Goal: Task Accomplishment & Management: Use online tool/utility

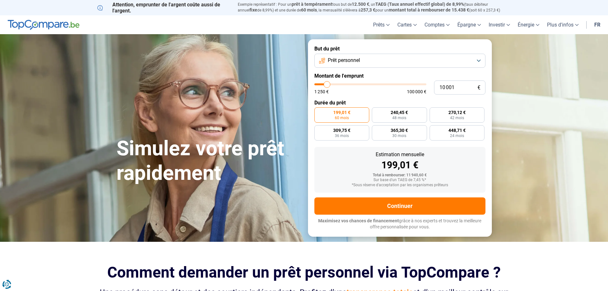
type input "11 500"
type input "11500"
type input "12 000"
type input "12000"
type input "12 500"
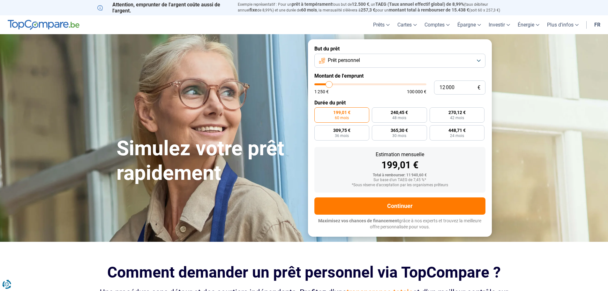
type input "12500"
type input "13 000"
type input "13000"
type input "14 000"
type input "14000"
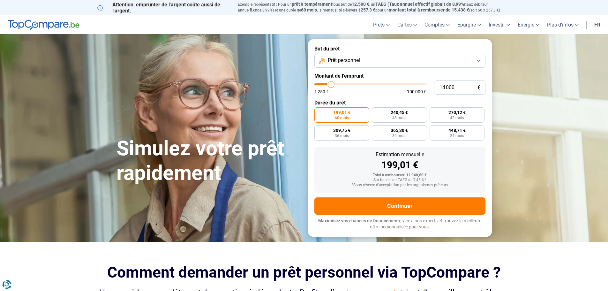
type input "15 000"
type input "15000"
type input "16 250"
type input "16250"
type input "18 500"
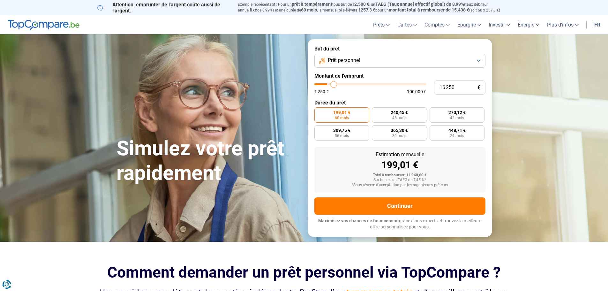
type input "18500"
type input "19 250"
type input "19250"
type input "20 250"
type input "20250"
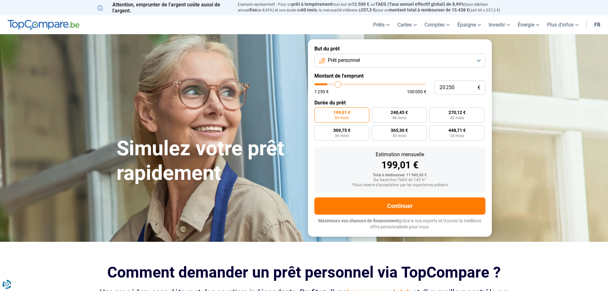
type input "21 250"
type input "21250"
type input "21 500"
type input "21500"
type input "21 750"
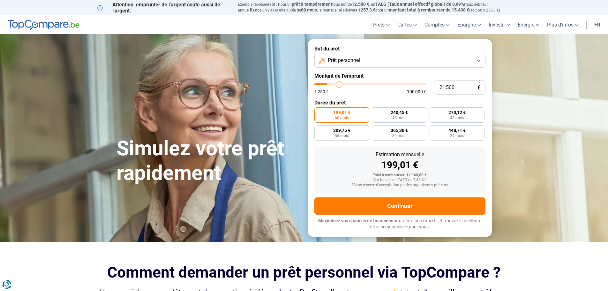
type input "21750"
type input "22 000"
type input "22000"
type input "22 250"
type input "22250"
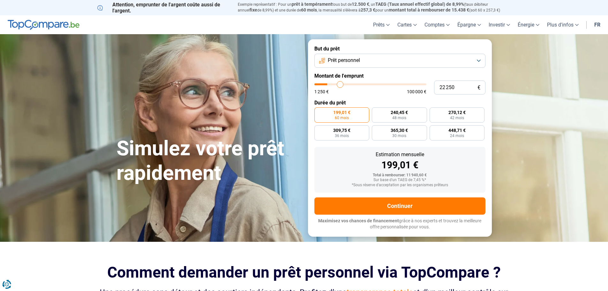
type input "22 750"
type input "22750"
type input "23 000"
type input "23000"
type input "23 250"
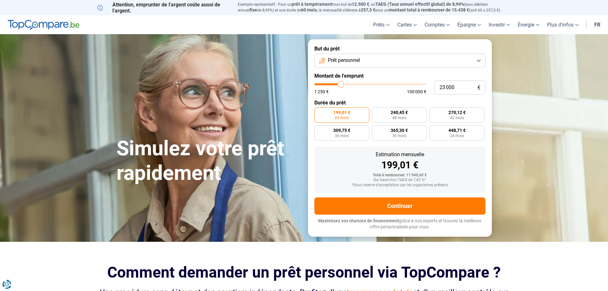
type input "23250"
type input "23 500"
type input "23500"
type input "23 750"
type input "23750"
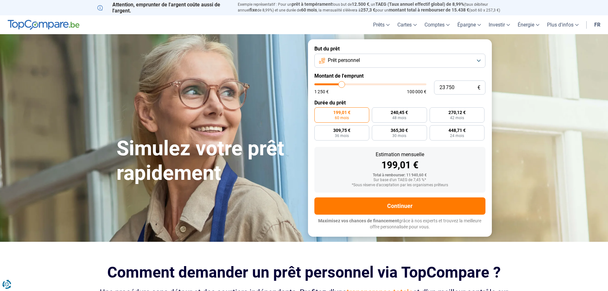
type input "24 500"
type input "24500"
type input "24 750"
type input "24750"
type input "25 000"
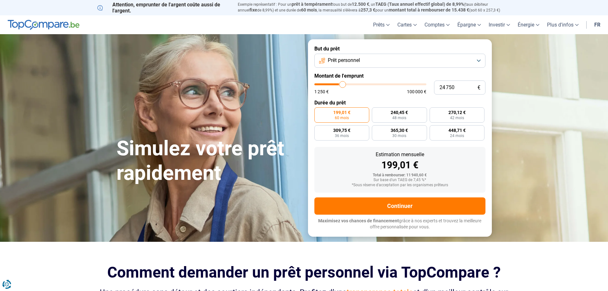
type input "25000"
type input "25 250"
type input "25250"
type input "25 750"
type input "25750"
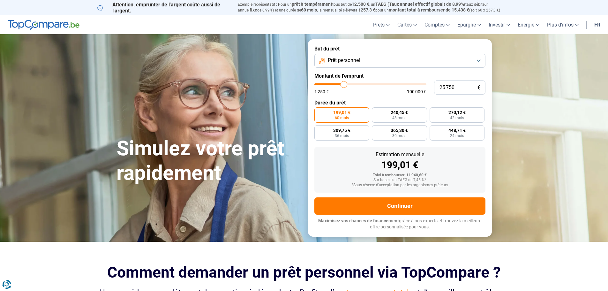
type input "26 000"
type input "26000"
type input "26 250"
type input "26250"
type input "26 500"
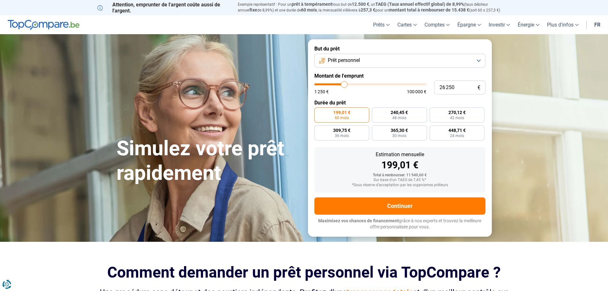
type input "26500"
type input "26 750"
type input "26750"
type input "25 750"
type input "25750"
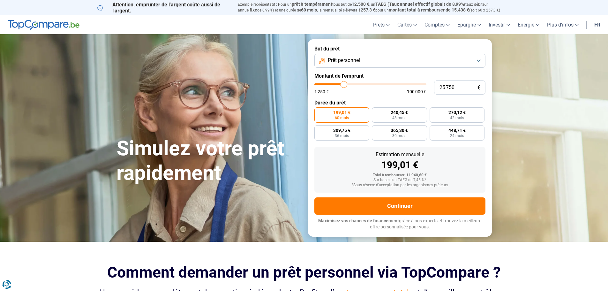
type input "24 750"
type input "24750"
type input "23 750"
type input "23750"
type input "23 250"
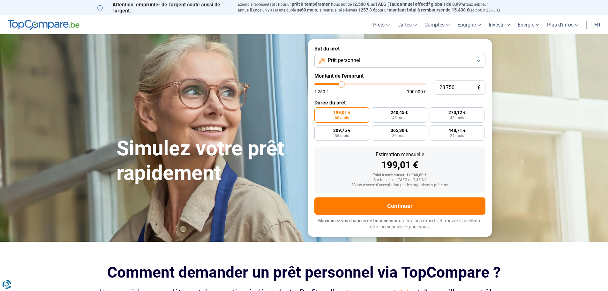
type input "23250"
type input "23 000"
type input "23000"
type input "22 250"
type input "22250"
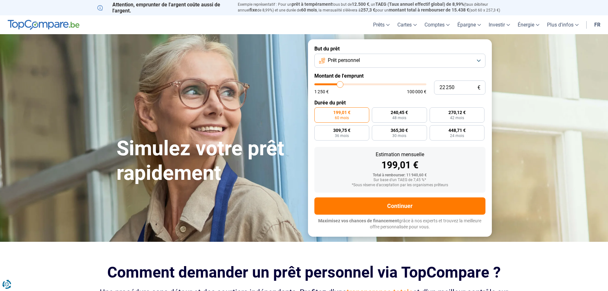
type input "21 750"
type input "21750"
type input "21 500"
type input "21500"
type input "20 750"
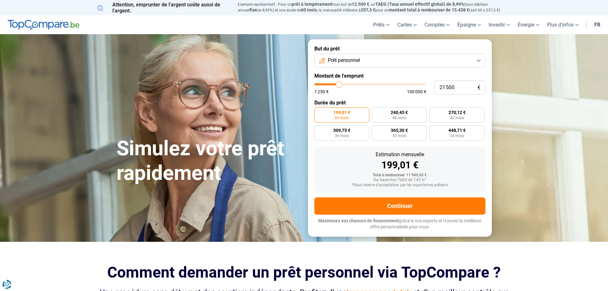
type input "20750"
type input "20 250"
type input "20250"
type input "20 000"
type input "20000"
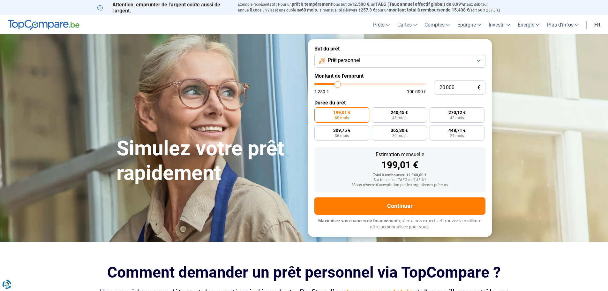
type input "19 250"
type input "19250"
type input "19 000"
type input "19000"
type input "18 000"
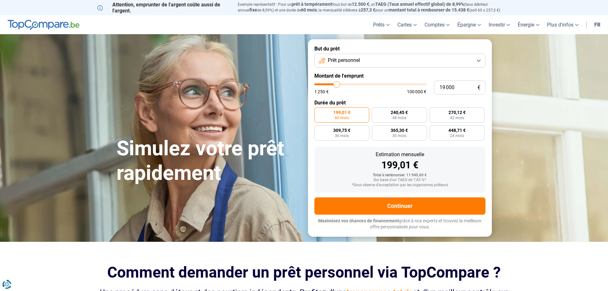
type input "18000"
type input "17 250"
type input "17250"
type input "16 000"
type input "16000"
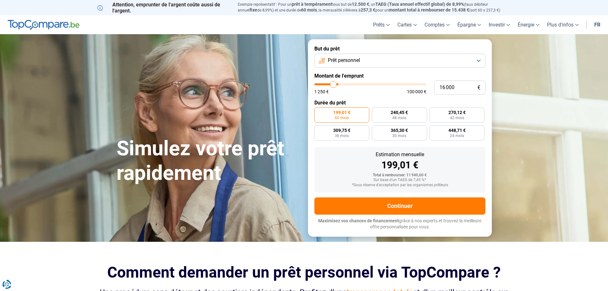
type input "15 500"
type input "15500"
type input "15 000"
type input "15000"
type input "14 750"
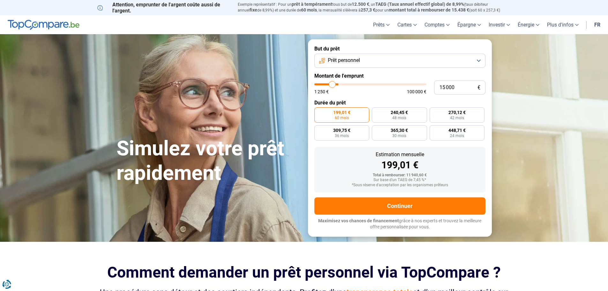
type input "14750"
type input "14 500"
type input "14500"
type input "14 250"
type input "14250"
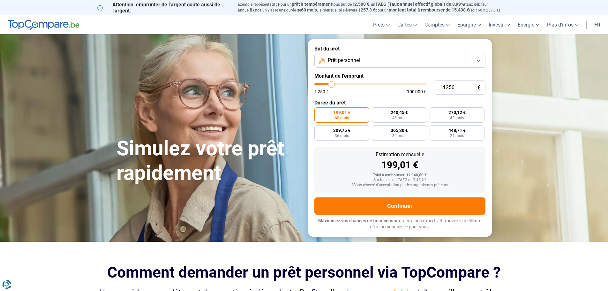
type input "14 000"
type input "14000"
type input "13 250"
type input "13250"
type input "13 000"
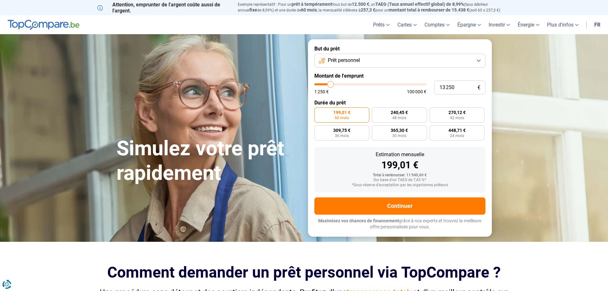
type input "13000"
type input "12 750"
type input "12750"
type input "12 000"
type input "12000"
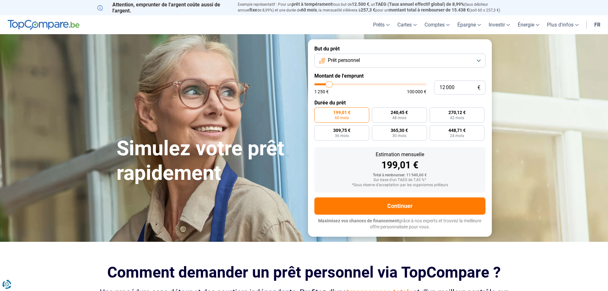
type input "11 500"
type input "11500"
type input "11 000"
type input "11000"
type input "10 500"
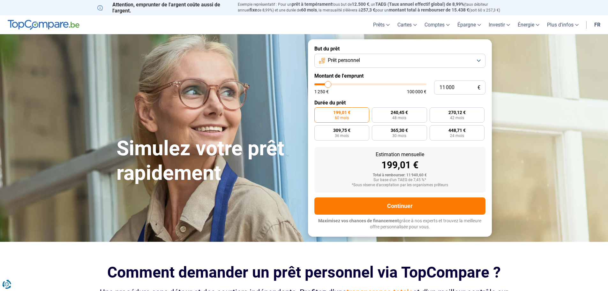
type input "10500"
type input "10 250"
type input "10250"
type input "10 000"
type input "10000"
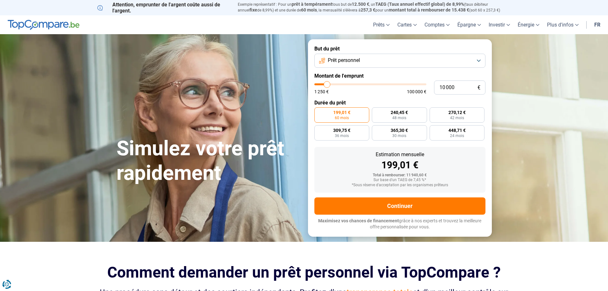
type input "9 750"
type input "9750"
type input "9 500"
type input "9500"
type input "9 000"
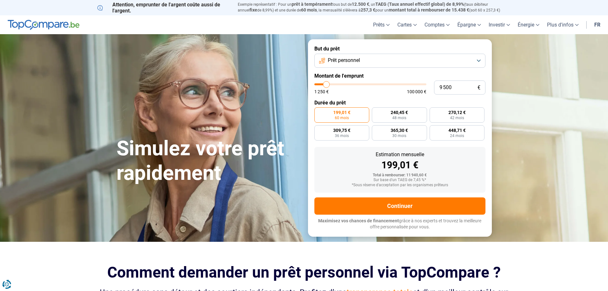
type input "9000"
type input "8 750"
type input "8750"
type input "8 500"
type input "8500"
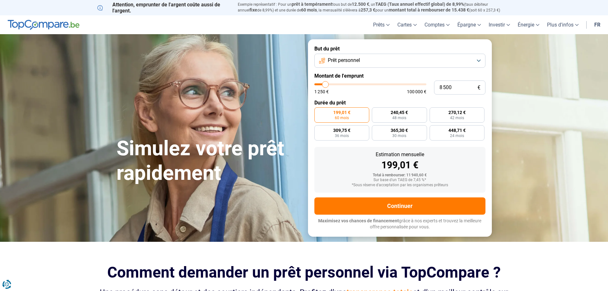
type input "8 750"
type input "8750"
type input "9 000"
type input "9000"
type input "8 750"
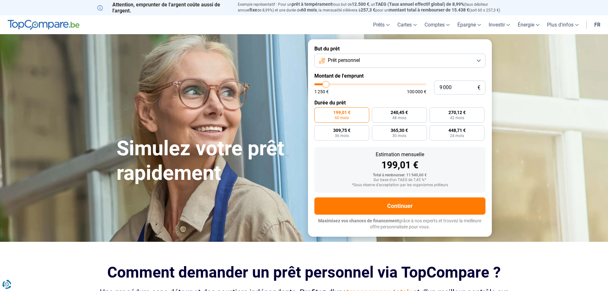
type input "8750"
type input "8 500"
type input "8500"
type input "8 250"
type input "8250"
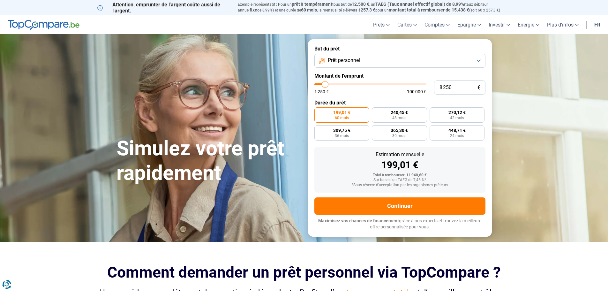
type input "8 000"
type input "8000"
type input "7 500"
type input "7500"
type input "7 250"
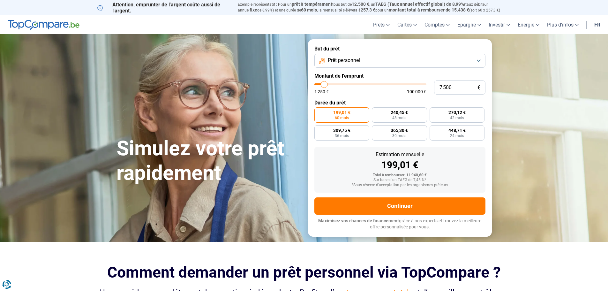
type input "7250"
type input "7 000"
drag, startPoint x: 330, startPoint y: 86, endPoint x: 324, endPoint y: 86, distance: 5.7
type input "7000"
click at [324, 85] on input "range" at bounding box center [370, 84] width 112 height 2
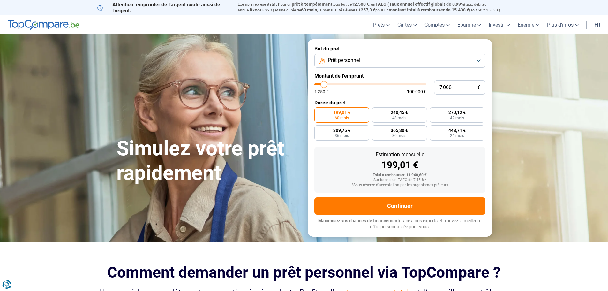
radio input "true"
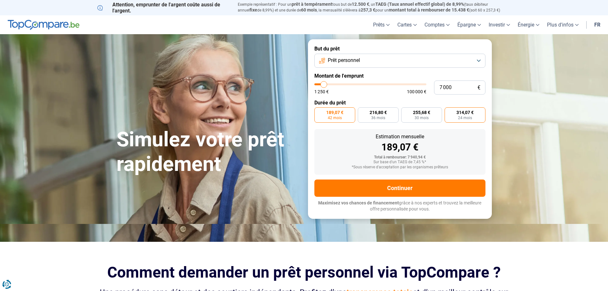
click at [468, 110] on span "314,07 €" at bounding box center [464, 112] width 17 height 4
click at [449, 110] on input "314,07 € 24 mois" at bounding box center [447, 109] width 4 height 4
radio input "true"
